Goal: Task Accomplishment & Management: Manage account settings

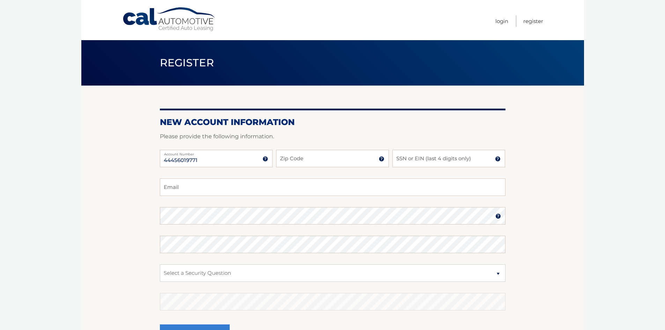
type input "44456019771"
click at [287, 158] on input "Zip Code" at bounding box center [332, 158] width 113 height 17
type input "33063"
click at [306, 178] on div "44456019771 Account Number 11 digit account number provided on your coupon book…" at bounding box center [333, 164] width 346 height 29
click at [406, 158] on input "SSN or EIN (last 4 digits only)" at bounding box center [449, 158] width 113 height 17
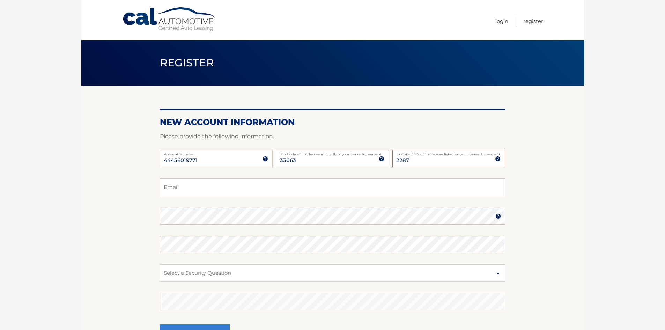
type input "2287"
click at [211, 190] on input "Email" at bounding box center [333, 186] width 346 height 17
type input "Affirmact7@outlook.com"
click at [160, 324] on button "Register" at bounding box center [195, 333] width 70 height 19
click at [193, 270] on select "Select a Security Question What was the name of your elementary school? What is…" at bounding box center [333, 272] width 346 height 17
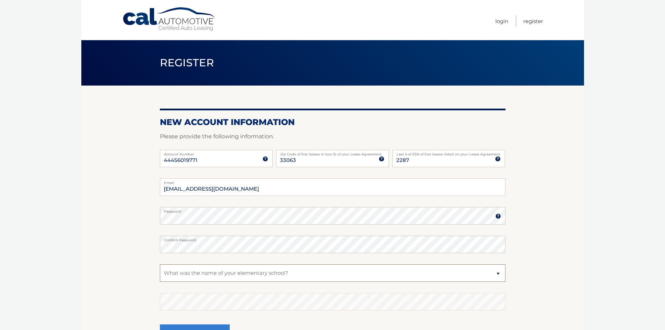
click at [160, 264] on select "Select a Security Question What was the name of your elementary school? What is…" at bounding box center [333, 272] width 346 height 17
click at [182, 269] on select "Select a Security Question What was the name of your elementary school? What is…" at bounding box center [333, 272] width 346 height 17
select select "4"
click at [160, 264] on select "Select a Security Question What was the name of your elementary school? What is…" at bounding box center [333, 272] width 346 height 17
click at [221, 311] on fieldset "Affirmact7@outlook.com Email Password Password should be a minimum of 6 charact…" at bounding box center [333, 268] width 346 height 180
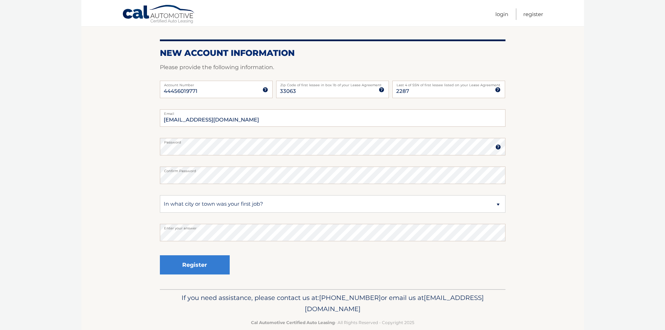
scroll to position [70, 0]
click at [194, 265] on button "Register" at bounding box center [195, 264] width 70 height 19
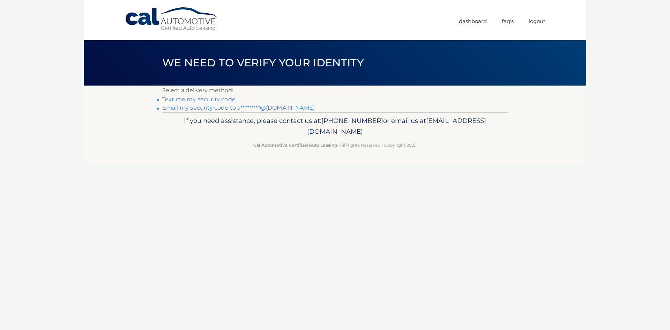
click at [215, 98] on link "Text me my security code" at bounding box center [198, 99] width 73 height 7
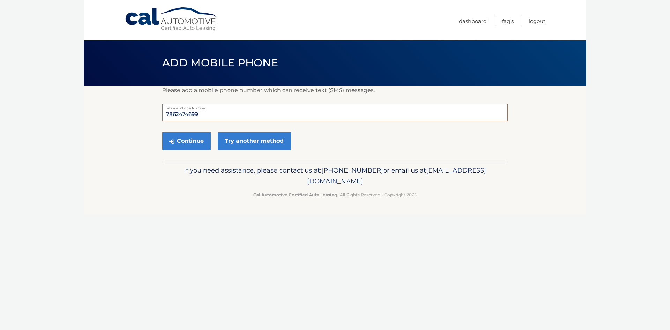
drag, startPoint x: 215, startPoint y: 112, endPoint x: 167, endPoint y: 112, distance: 48.2
click at [167, 112] on input "7862474699" at bounding box center [335, 112] width 346 height 17
type input "3059223607"
click at [178, 141] on button "Continue" at bounding box center [186, 140] width 49 height 17
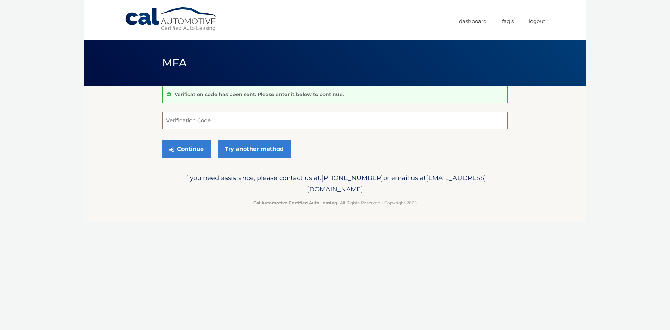
click at [180, 123] on input "Verification Code" at bounding box center [335, 120] width 346 height 17
type input "287243"
click at [187, 150] on button "Continue" at bounding box center [186, 148] width 49 height 17
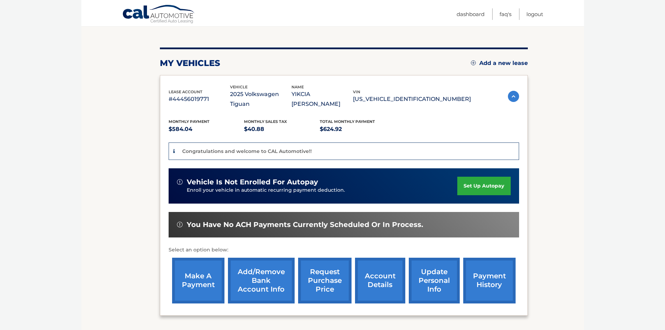
scroll to position [70, 0]
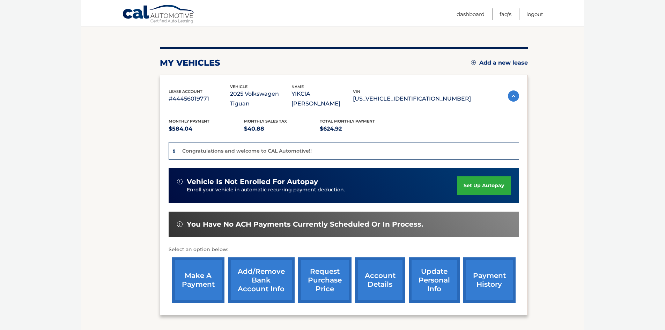
click at [479, 178] on link "set up autopay" at bounding box center [483, 185] width 53 height 19
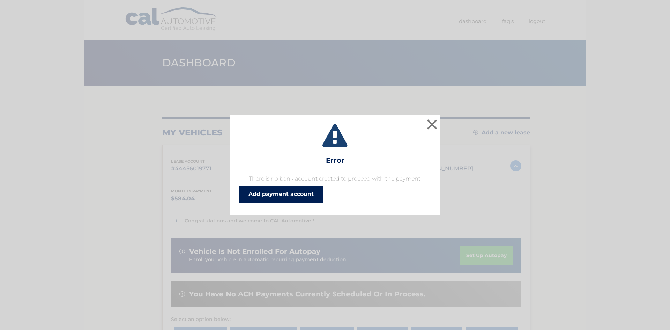
click at [303, 196] on link "Add payment account" at bounding box center [281, 194] width 84 height 17
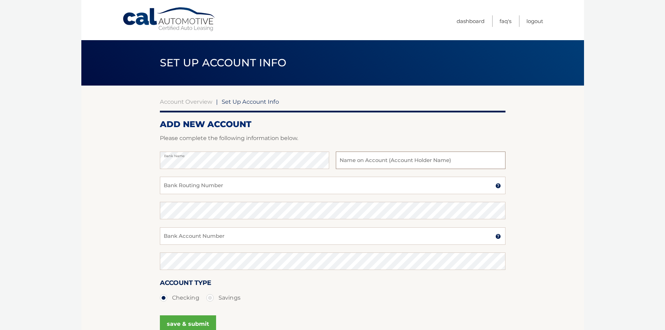
click at [349, 161] on input "text" at bounding box center [420, 160] width 169 height 17
type input "Yikcia [PERSON_NAME]"
click at [201, 184] on input "Bank Routing Number" at bounding box center [333, 185] width 346 height 17
click at [160, 315] on button "save & submit" at bounding box center [188, 323] width 56 height 17
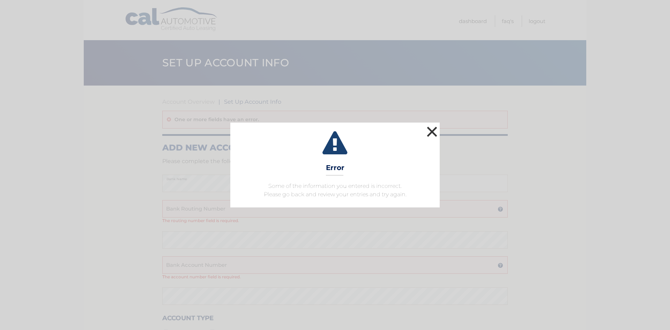
click at [434, 129] on button "×" at bounding box center [432, 132] width 14 height 14
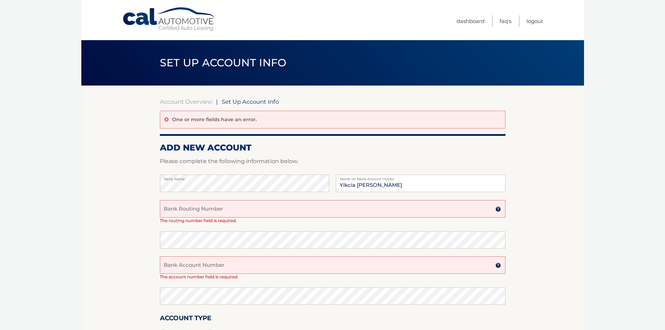
click at [206, 213] on input "Bank Routing Number" at bounding box center [333, 208] width 346 height 17
type input "063100277"
click at [165, 120] on icon at bounding box center [166, 119] width 4 height 5
click at [176, 267] on input "Bank Account Number" at bounding box center [333, 264] width 346 height 17
type input "003669214962"
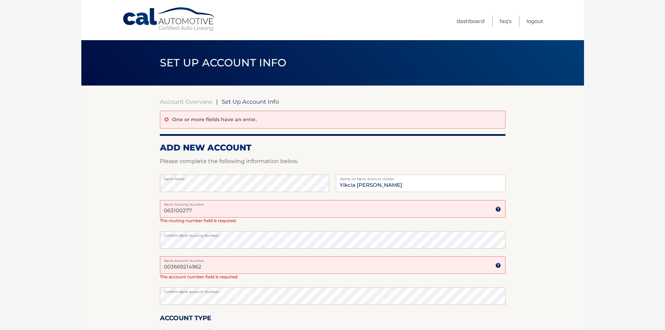
click at [124, 297] on section "Account Overview | Set Up Account Info One or more fields have an error. ADD NE…" at bounding box center [332, 236] width 503 height 301
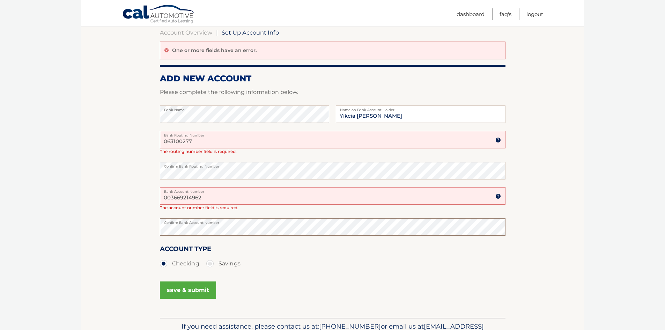
scroll to position [70, 0]
click at [185, 292] on button "save & submit" at bounding box center [188, 289] width 56 height 17
click at [199, 285] on button "save & submit" at bounding box center [188, 289] width 56 height 17
click at [165, 50] on icon at bounding box center [166, 49] width 4 height 5
click at [191, 141] on input "063100277" at bounding box center [333, 138] width 346 height 17
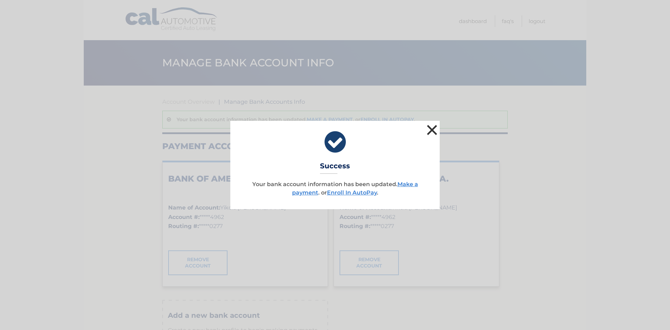
click at [434, 132] on button "×" at bounding box center [432, 130] width 14 height 14
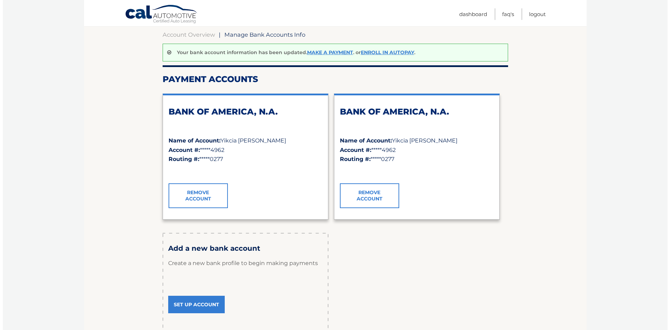
scroll to position [70, 0]
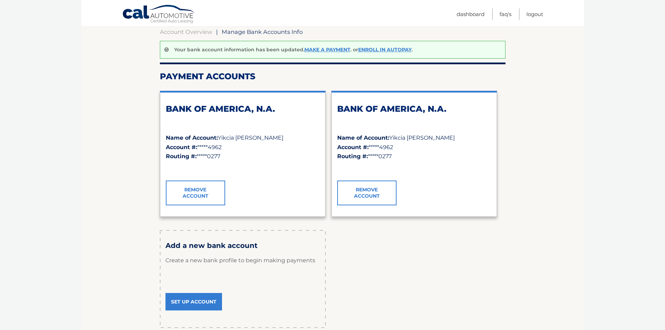
click at [369, 194] on link "Remove Account" at bounding box center [366, 193] width 59 height 24
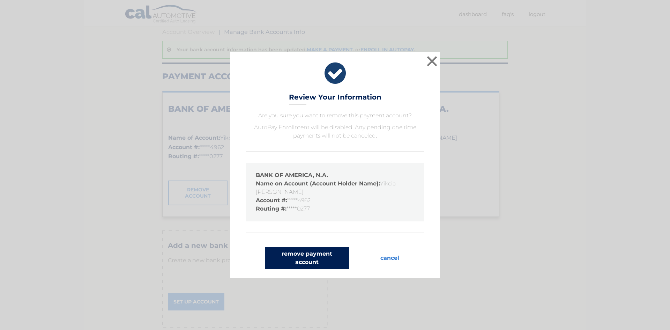
click at [322, 261] on button "remove payment account" at bounding box center [307, 258] width 84 height 22
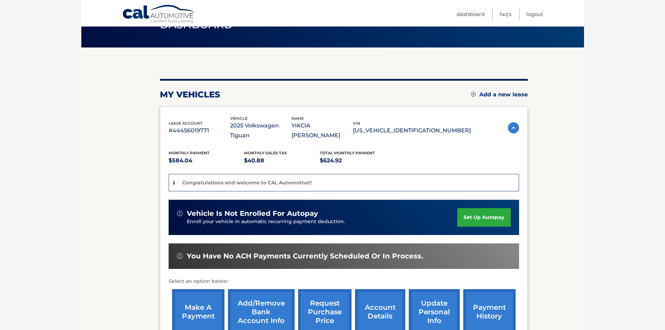
scroll to position [70, 0]
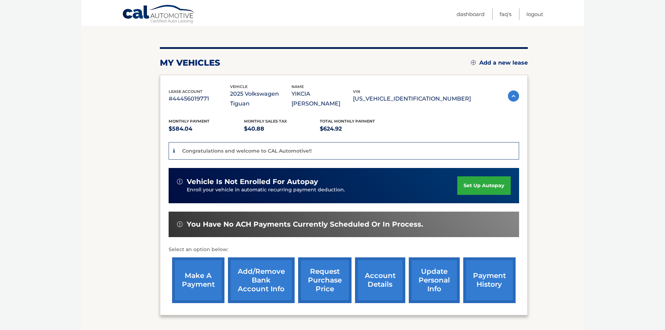
click at [473, 176] on link "set up autopay" at bounding box center [483, 185] width 53 height 19
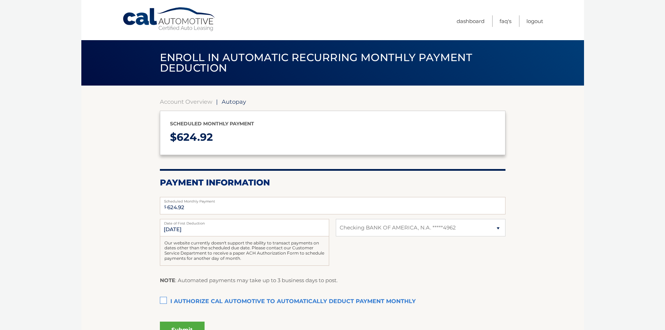
select select "NzQwZTVhYTAtOTEyZi00YjMxLThiMmQtOWQyYjA2NzMzNmI4"
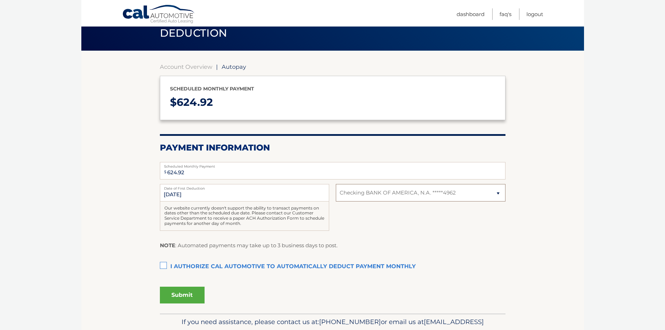
click at [371, 191] on select "Select Bank Account Checking BANK OF AMERICA, N.A. *****4962" at bounding box center [420, 192] width 169 height 17
click at [336, 184] on select "Select Bank Account Checking BANK OF AMERICA, N.A. *****4962" at bounding box center [420, 192] width 169 height 17
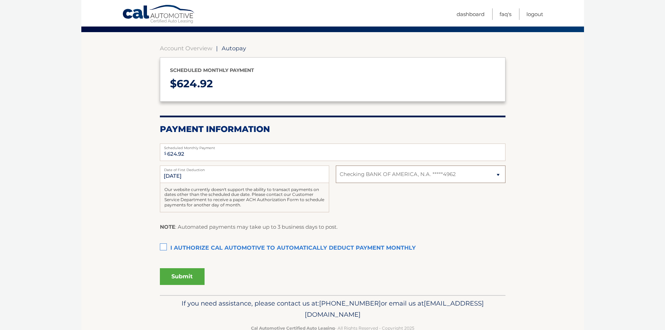
scroll to position [70, 0]
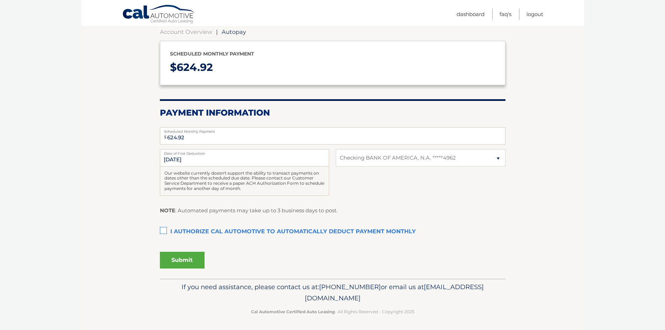
click at [166, 231] on label "I authorize cal automotive to automatically deduct payment monthly This checkbo…" at bounding box center [333, 232] width 346 height 14
click at [0, 0] on input "I authorize cal automotive to automatically deduct payment monthly This checkbo…" at bounding box center [0, 0] width 0 height 0
click at [185, 255] on button "Submit" at bounding box center [182, 260] width 45 height 17
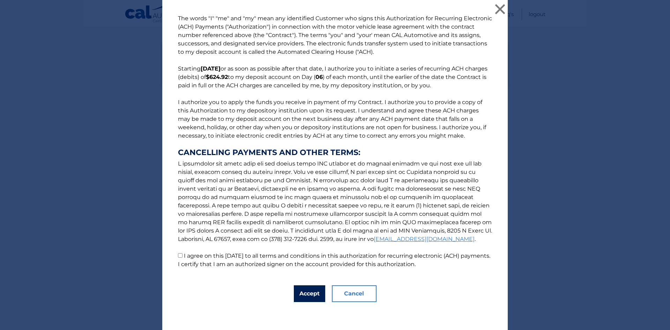
click at [311, 293] on button "Accept" at bounding box center [309, 293] width 31 height 17
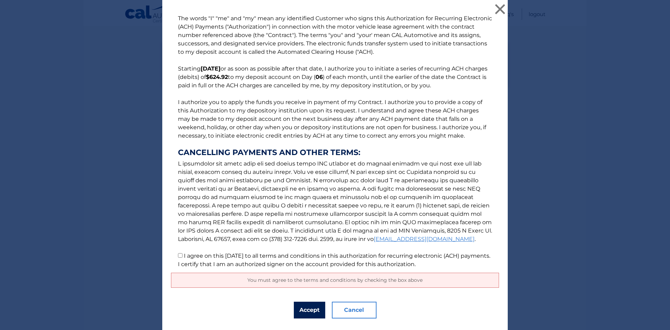
scroll to position [16, 0]
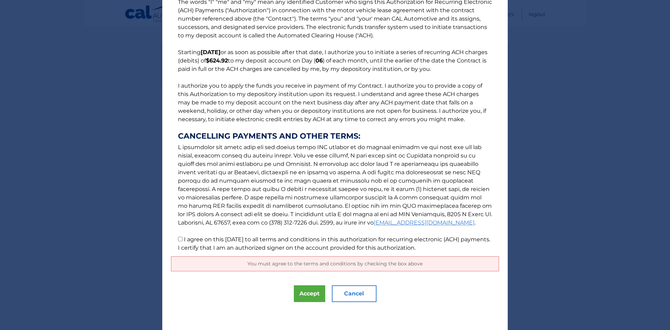
click at [178, 239] on input "I agree on this 10/01/2025 to all terms and conditions in this authorization fo…" at bounding box center [180, 239] width 5 height 5
checkbox input "true"
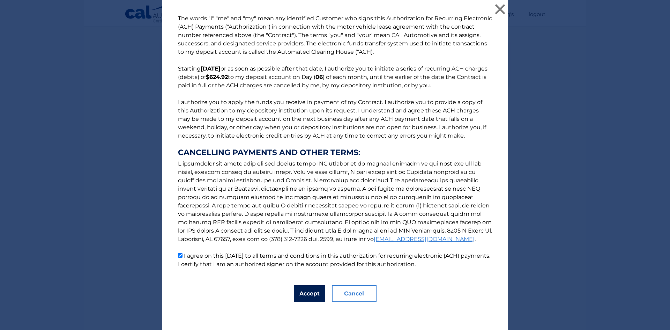
click at [299, 294] on button "Accept" at bounding box center [309, 293] width 31 height 17
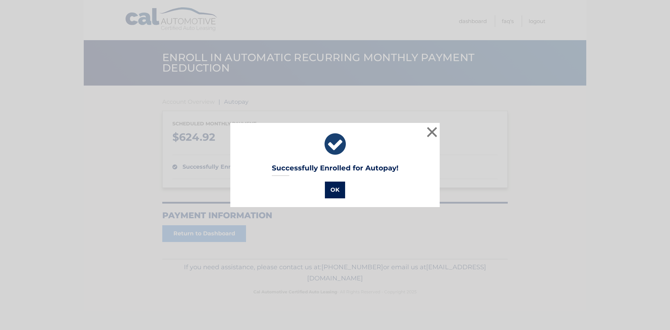
click at [337, 194] on button "OK" at bounding box center [335, 190] width 20 height 17
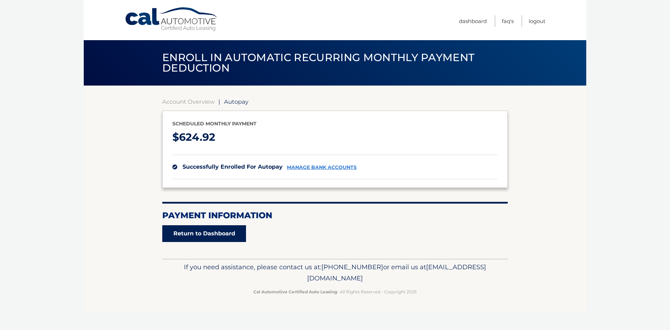
click at [195, 234] on link "Return to Dashboard" at bounding box center [204, 233] width 84 height 17
